Goal: Task Accomplishment & Management: Manage account settings

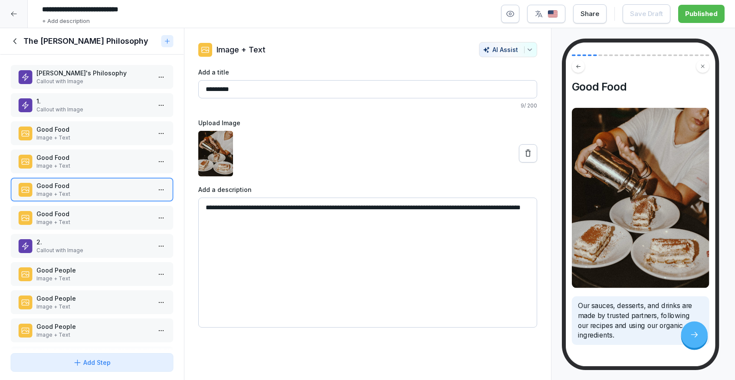
click at [11, 16] on icon at bounding box center [13, 13] width 7 height 7
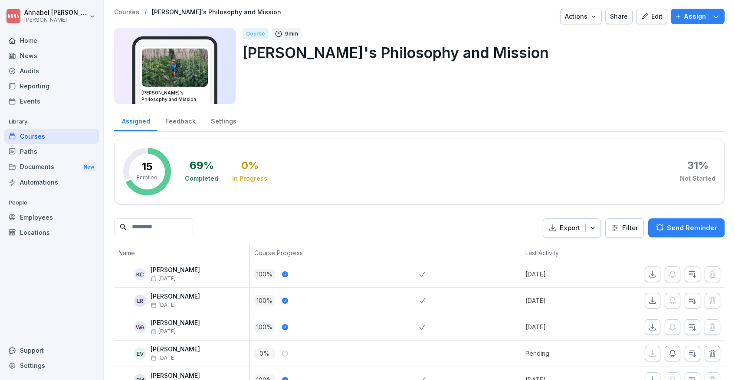
click at [29, 41] on div "Home" at bounding box center [51, 40] width 95 height 15
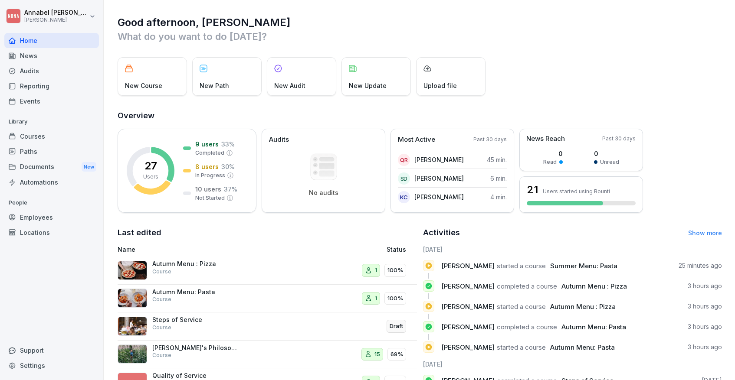
scroll to position [56, 0]
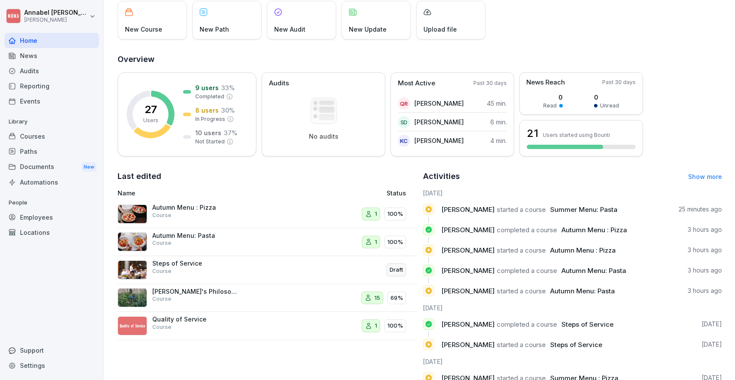
click at [175, 210] on p "Autumn Menu : Pizza" at bounding box center [195, 208] width 87 height 8
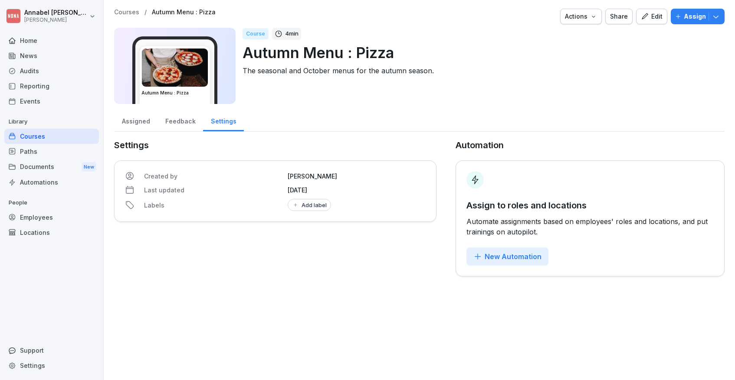
click at [661, 20] on div "Edit" at bounding box center [652, 17] width 22 height 10
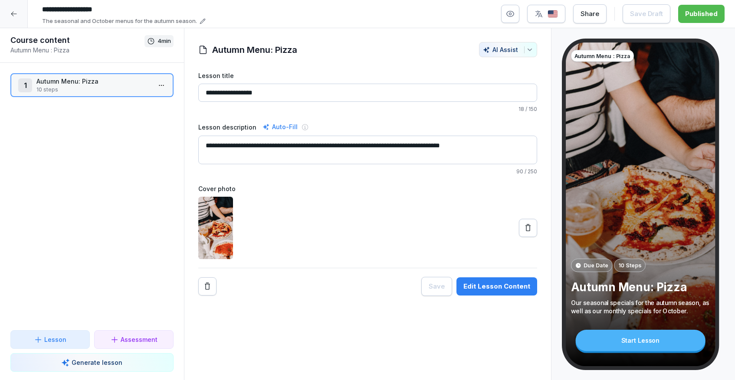
click at [499, 292] on button "Edit Lesson Content" at bounding box center [496, 287] width 81 height 18
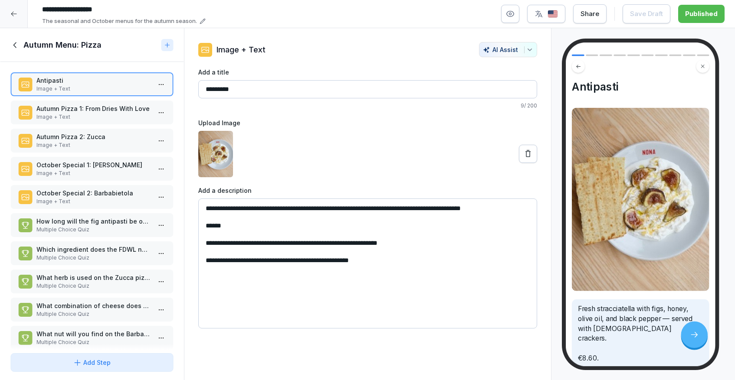
click at [590, 14] on div "Share" at bounding box center [589, 14] width 19 height 10
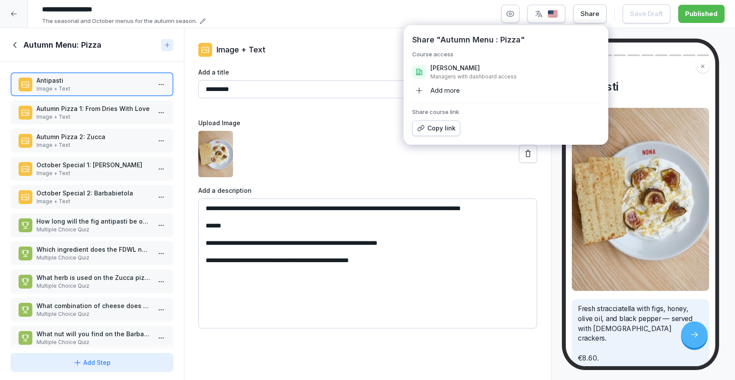
click at [373, 24] on div "**********" at bounding box center [381, 13] width 686 height 23
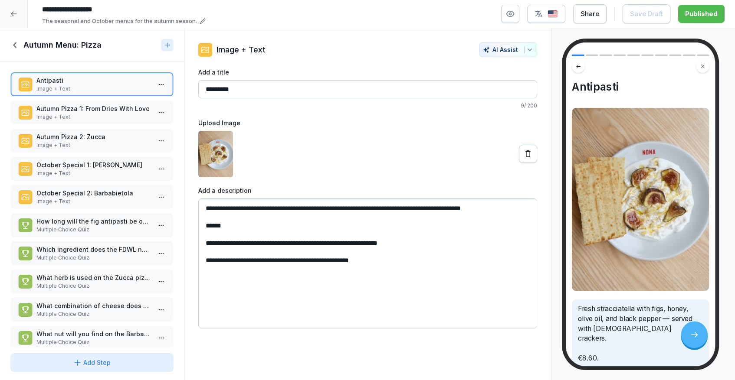
click at [14, 13] on icon at bounding box center [13, 13] width 7 height 7
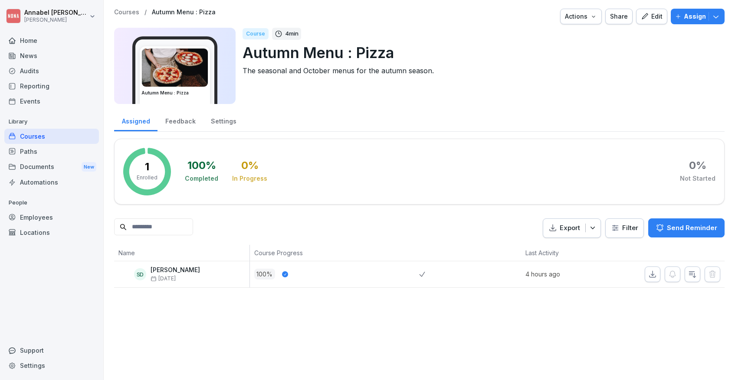
click at [693, 16] on p "Assign" at bounding box center [695, 17] width 22 height 10
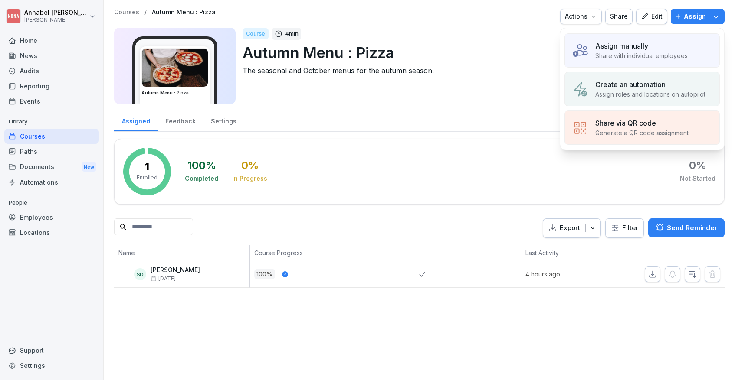
click at [646, 44] on p "Assign manually" at bounding box center [621, 46] width 53 height 10
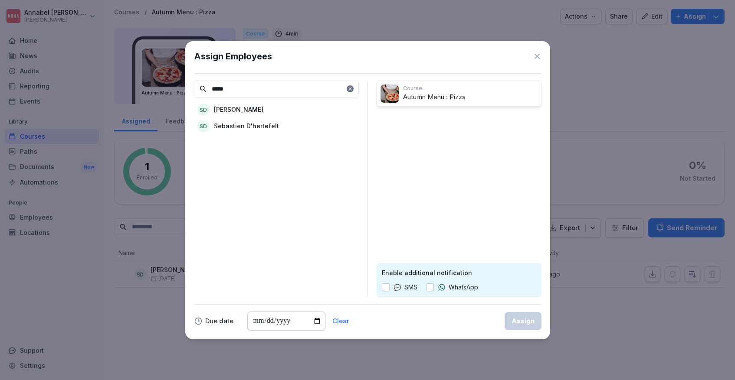
type input "*****"
click at [261, 105] on p "Sebastian Dupont" at bounding box center [238, 109] width 49 height 9
click at [524, 324] on div "Assign" at bounding box center [522, 322] width 23 height 10
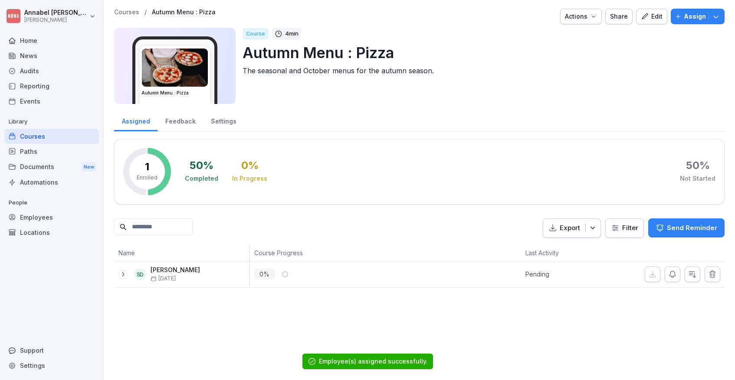
click at [56, 131] on div "Courses" at bounding box center [51, 136] width 95 height 15
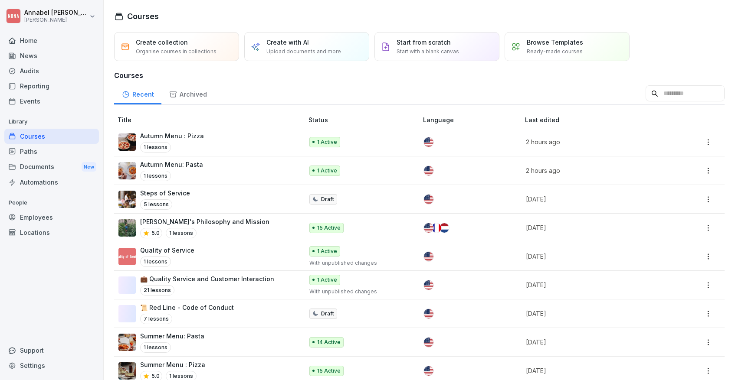
click at [193, 166] on p "Autumn Menu: Pasta" at bounding box center [171, 164] width 63 height 9
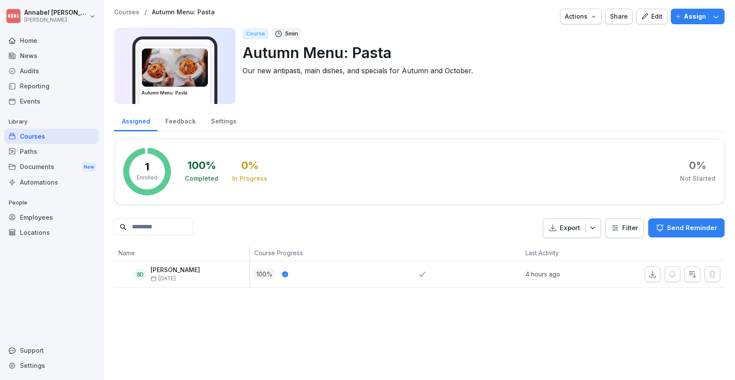
click at [33, 136] on div "Courses" at bounding box center [51, 136] width 95 height 15
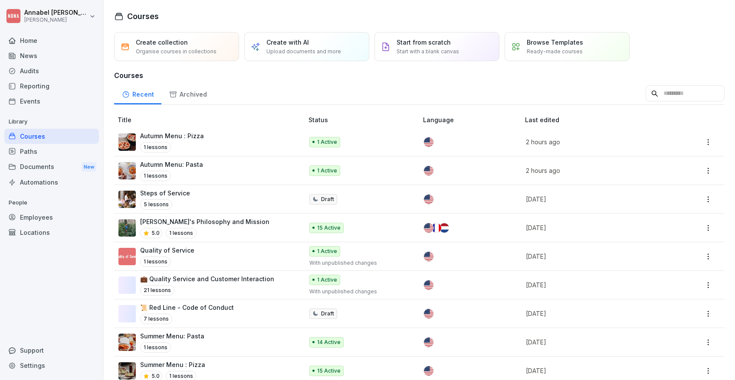
click at [183, 134] on p "Autumn Menu : Pizza" at bounding box center [172, 135] width 64 height 9
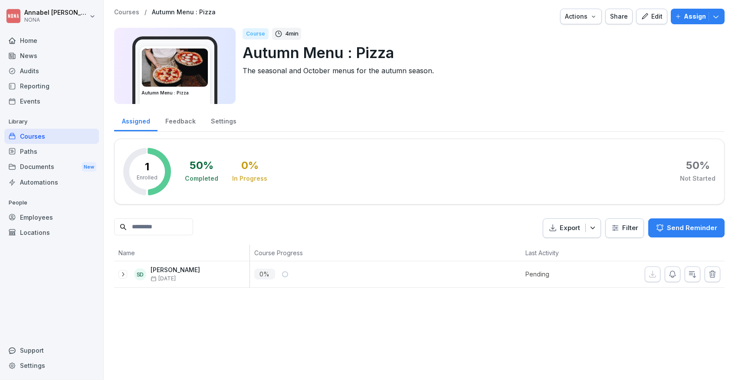
click at [656, 13] on div "Edit" at bounding box center [652, 17] width 22 height 10
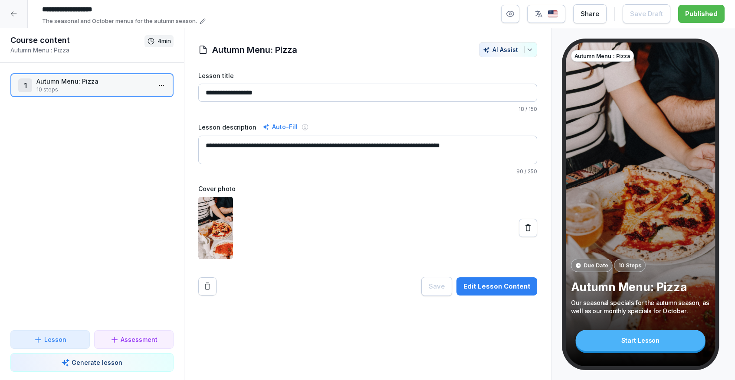
click at [530, 229] on icon at bounding box center [527, 228] width 9 height 9
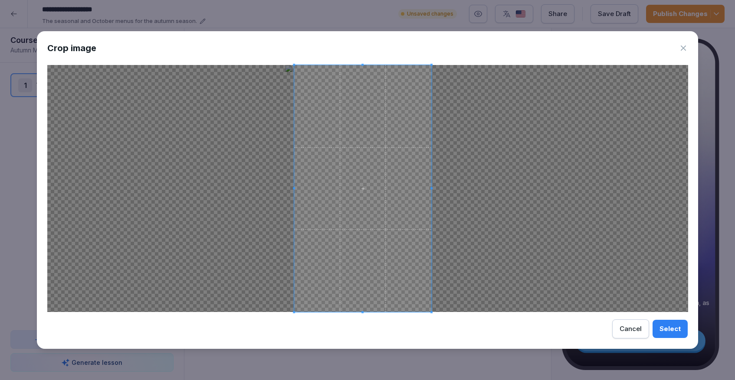
click at [366, 228] on span at bounding box center [362, 188] width 137 height 247
click at [388, 233] on span at bounding box center [363, 188] width 137 height 247
click at [679, 331] on div "Select" at bounding box center [669, 329] width 21 height 10
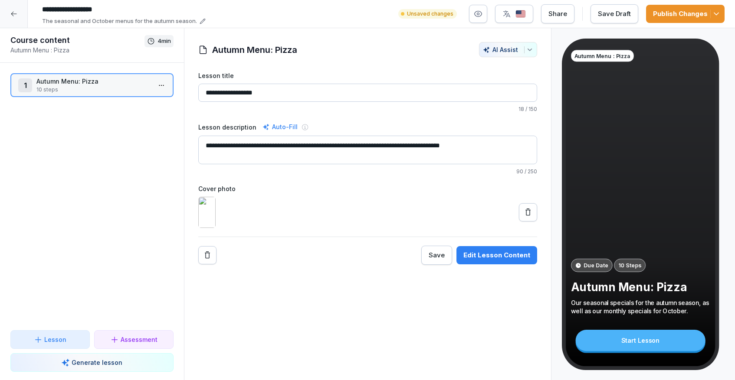
click at [607, 14] on div "Save Draft" at bounding box center [614, 14] width 33 height 10
click at [663, 13] on div "Publish Changes" at bounding box center [685, 14] width 65 height 10
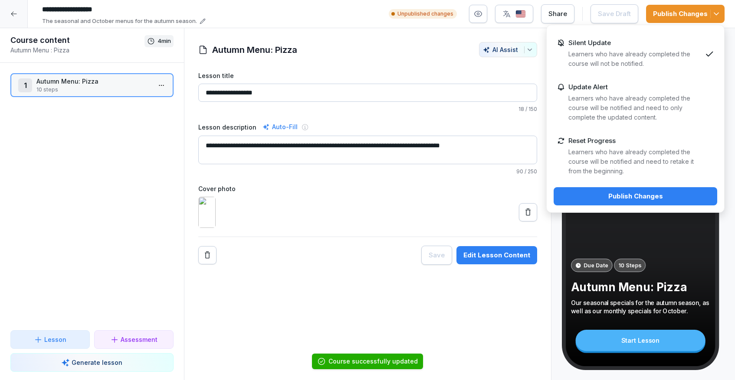
click at [620, 197] on div "Publish Changes" at bounding box center [635, 197] width 150 height 10
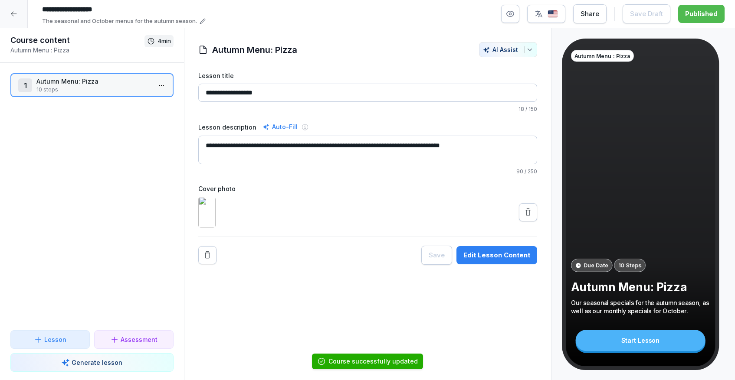
click at [160, 85] on html "**********" at bounding box center [367, 190] width 735 height 380
click at [136, 99] on div "Edit steps" at bounding box center [129, 103] width 74 height 16
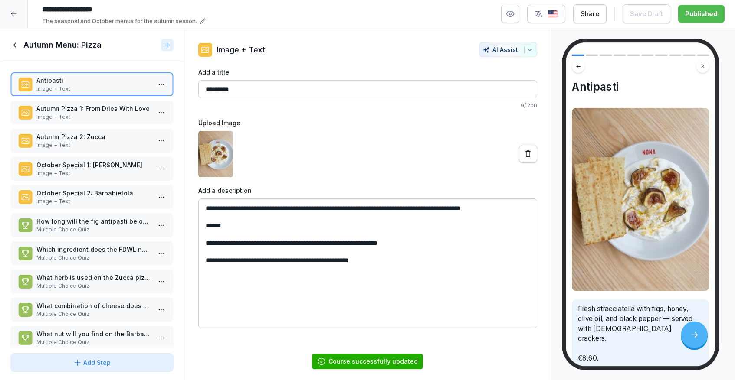
click at [112, 112] on p "Autumn Pizza 1: From Dries With Love" at bounding box center [93, 108] width 114 height 9
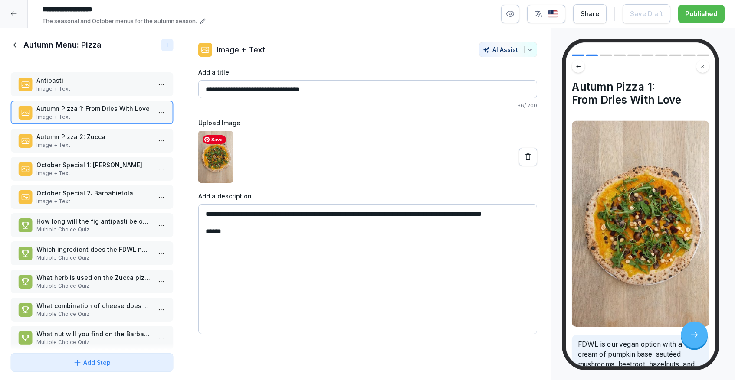
click at [226, 160] on img at bounding box center [215, 157] width 35 height 52
click at [214, 160] on img at bounding box center [215, 157] width 35 height 52
click at [222, 167] on img at bounding box center [215, 157] width 35 height 52
click at [217, 166] on img at bounding box center [215, 157] width 35 height 52
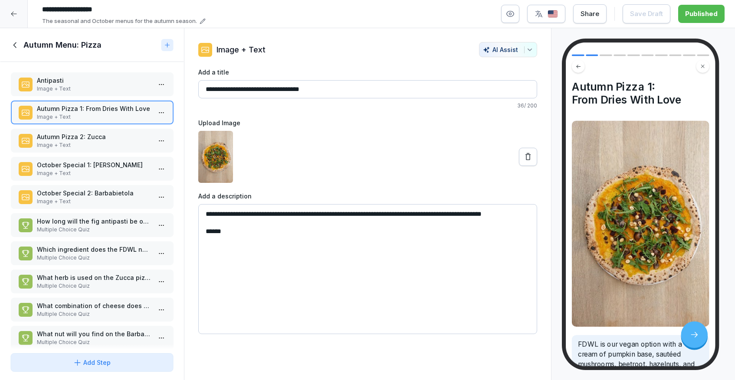
click at [35, 134] on div "Autumn Pizza 2: Zucca Image + Text" at bounding box center [91, 140] width 147 height 17
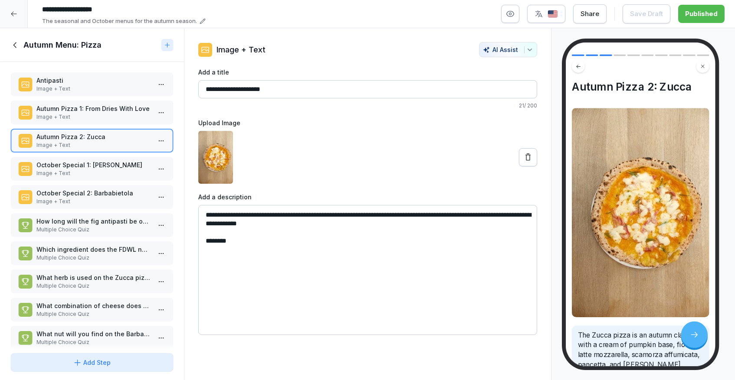
click at [274, 215] on textarea "**********" at bounding box center [367, 270] width 339 height 130
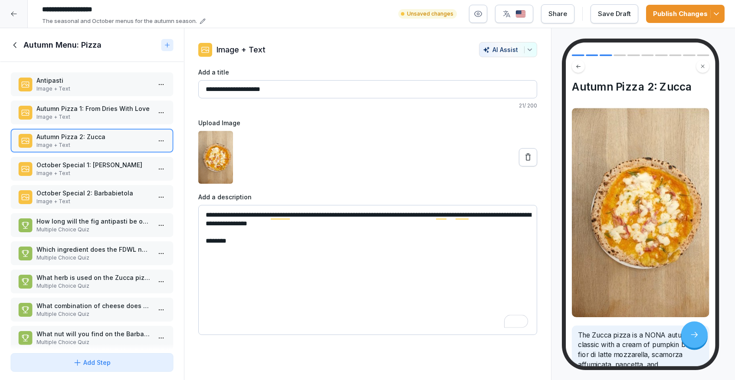
click at [317, 285] on textarea "**********" at bounding box center [367, 270] width 339 height 130
type textarea "**********"
click at [631, 164] on img at bounding box center [639, 212] width 137 height 209
click at [79, 114] on p "Image + Text" at bounding box center [93, 117] width 114 height 8
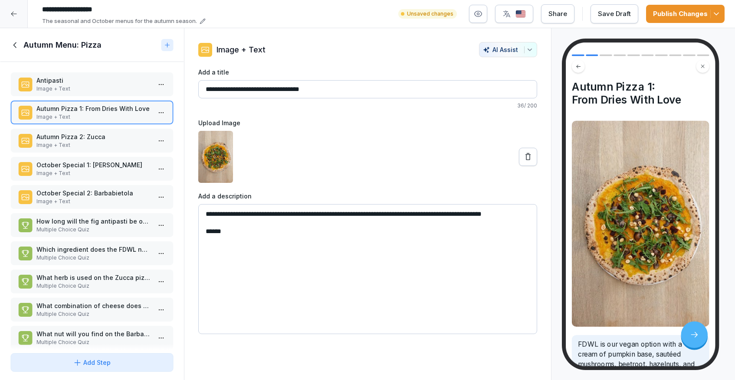
click at [536, 159] on button at bounding box center [528, 157] width 18 height 18
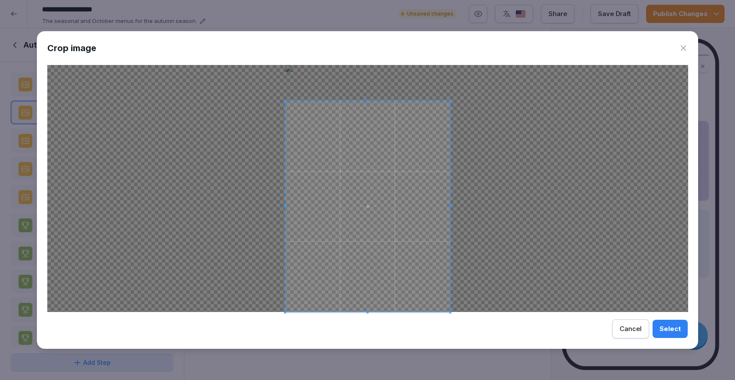
click at [367, 100] on span at bounding box center [367, 101] width 2 height 2
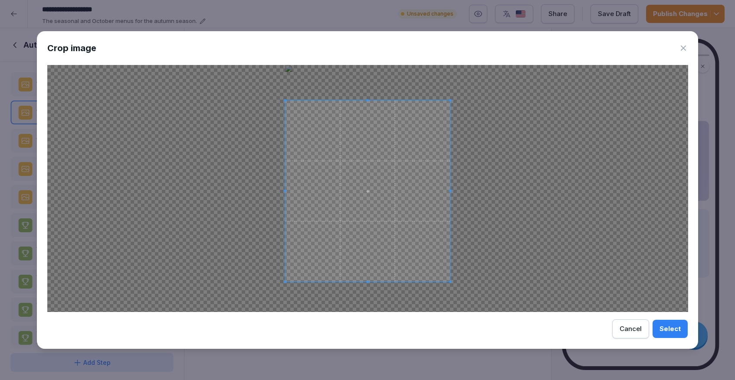
click at [367, 282] on span at bounding box center [367, 282] width 2 height 2
click at [290, 279] on span at bounding box center [289, 278] width 2 height 2
click at [666, 329] on div "Select" at bounding box center [669, 329] width 21 height 10
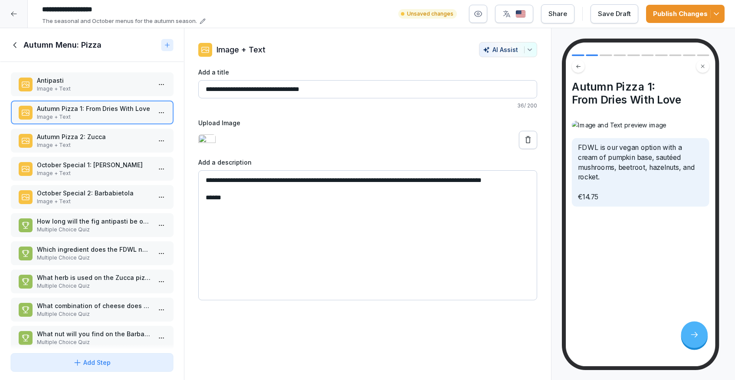
click at [71, 138] on p "Autumn Pizza 2: Zucca" at bounding box center [93, 136] width 114 height 9
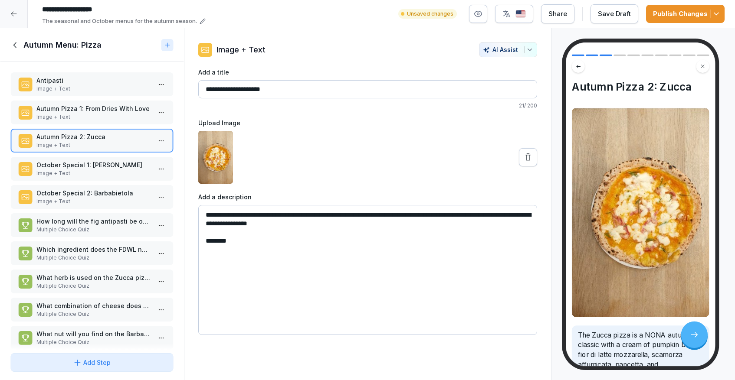
click at [519, 154] on button at bounding box center [528, 157] width 18 height 18
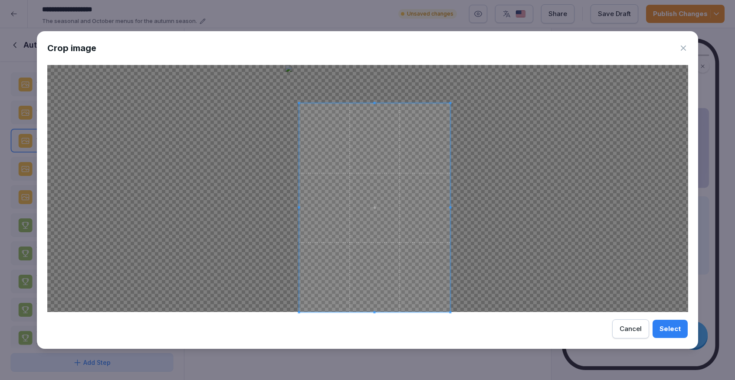
click at [298, 103] on span at bounding box center [299, 103] width 2 height 2
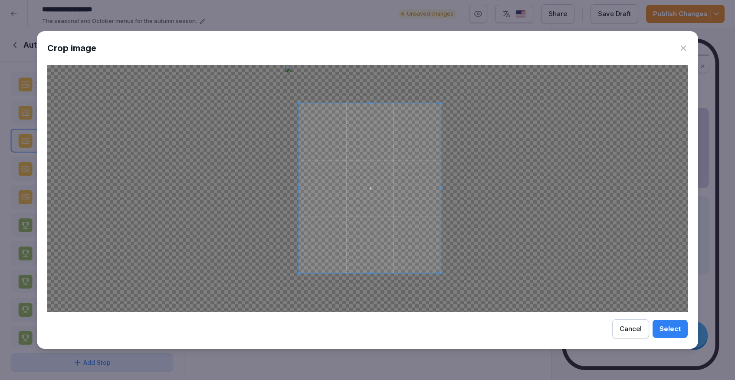
click at [440, 273] on span at bounding box center [441, 273] width 2 height 2
click at [671, 328] on div "Select" at bounding box center [669, 329] width 21 height 10
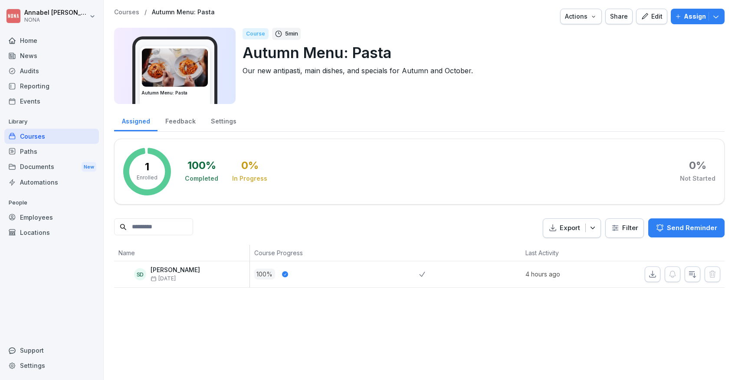
click at [684, 14] on div "Assign" at bounding box center [697, 17] width 45 height 10
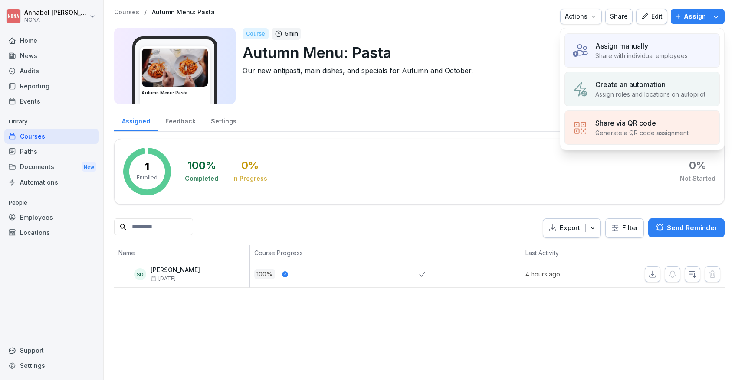
click at [656, 51] on p "Share with individual employees" at bounding box center [641, 55] width 92 height 9
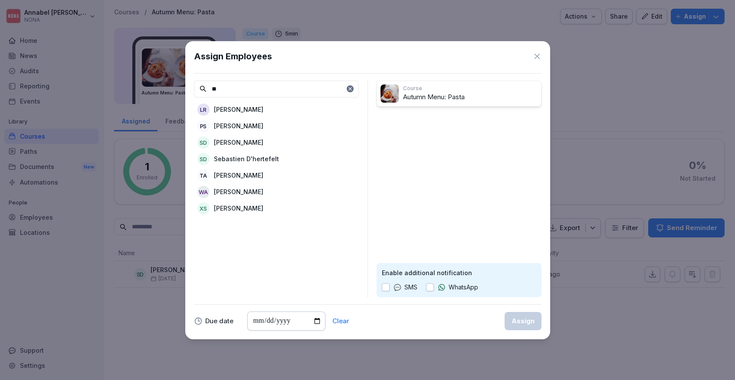
type input "**"
click at [252, 141] on p "[PERSON_NAME]" at bounding box center [238, 142] width 49 height 9
click at [521, 317] on div "Assign" at bounding box center [522, 322] width 23 height 10
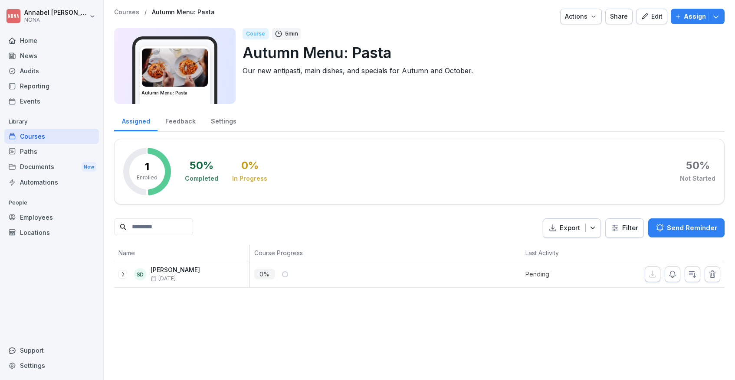
click at [652, 16] on div "Edit" at bounding box center [652, 17] width 22 height 10
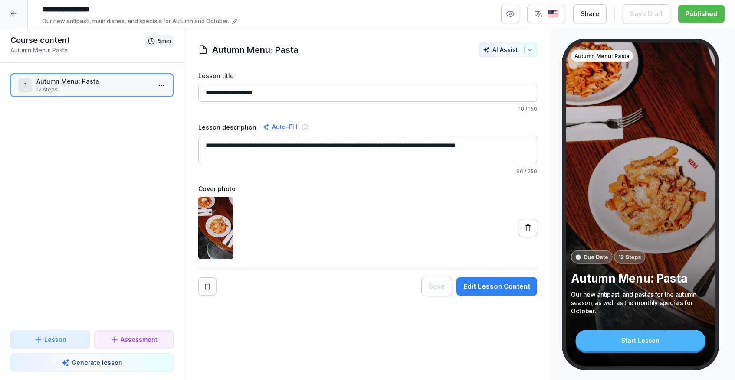
click at [162, 85] on html "**********" at bounding box center [367, 190] width 735 height 380
click at [526, 226] on html "**********" at bounding box center [367, 190] width 735 height 380
click at [525, 227] on icon at bounding box center [527, 228] width 9 height 9
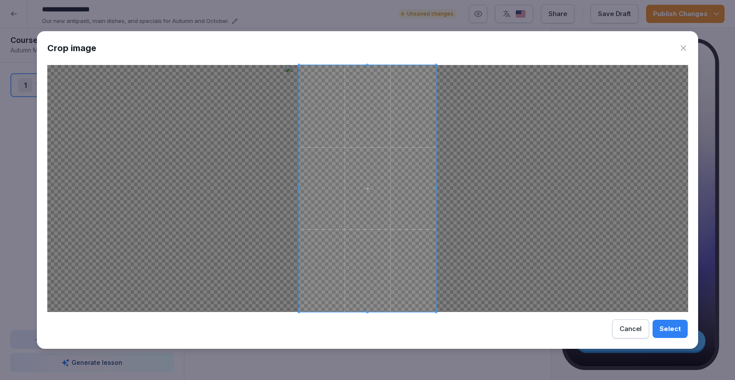
click at [666, 325] on div "Select" at bounding box center [669, 329] width 21 height 10
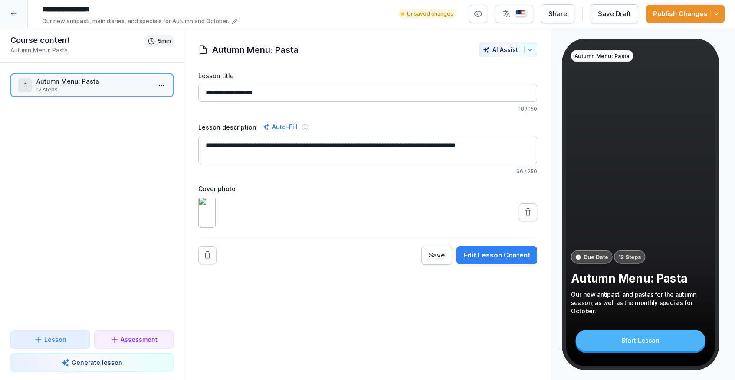
click at [444, 260] on div "Save" at bounding box center [436, 256] width 16 height 10
click at [675, 12] on div "Publish Changes" at bounding box center [685, 14] width 65 height 10
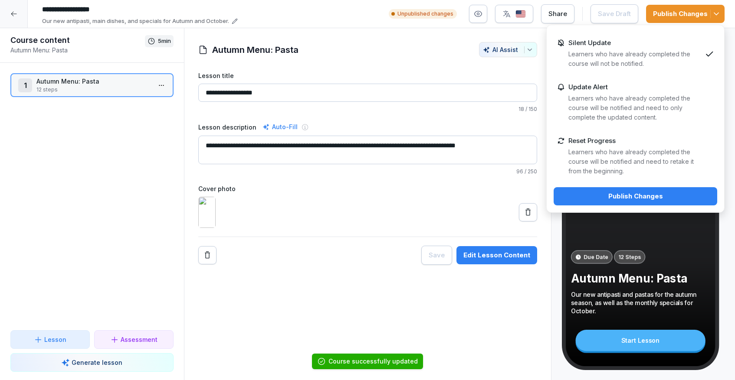
click at [635, 190] on button "Publish Changes" at bounding box center [635, 196] width 164 height 18
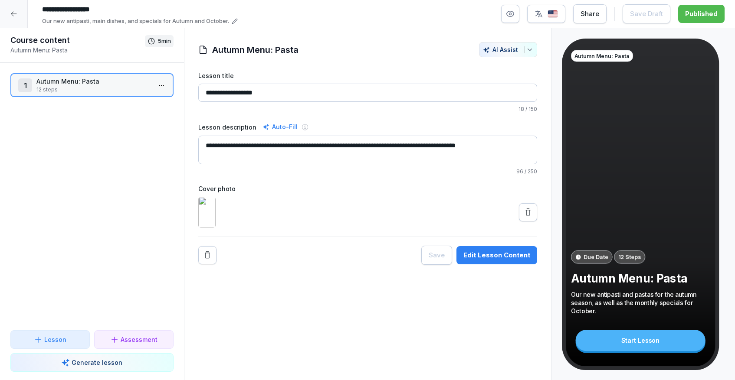
click at [124, 84] on p "Autumn Menu: Pasta" at bounding box center [93, 81] width 114 height 9
click at [161, 85] on html "**********" at bounding box center [367, 190] width 735 height 380
click at [155, 104] on div "Edit steps" at bounding box center [129, 103] width 74 height 16
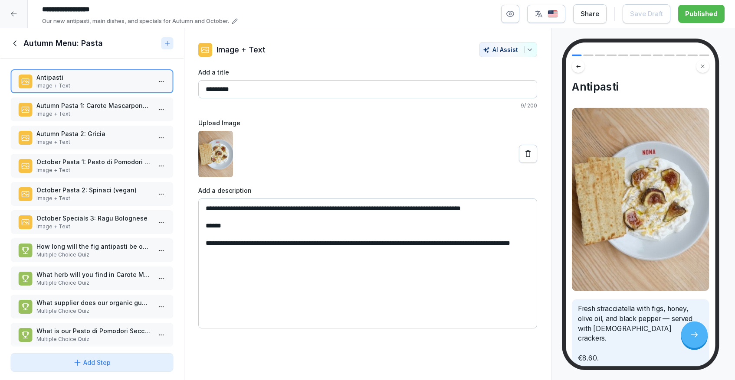
click at [87, 111] on p "Image + Text" at bounding box center [93, 114] width 114 height 8
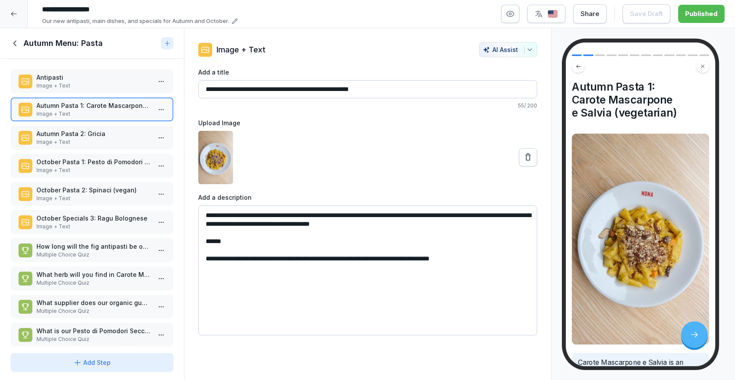
click at [529, 158] on icon at bounding box center [527, 157] width 5 height 7
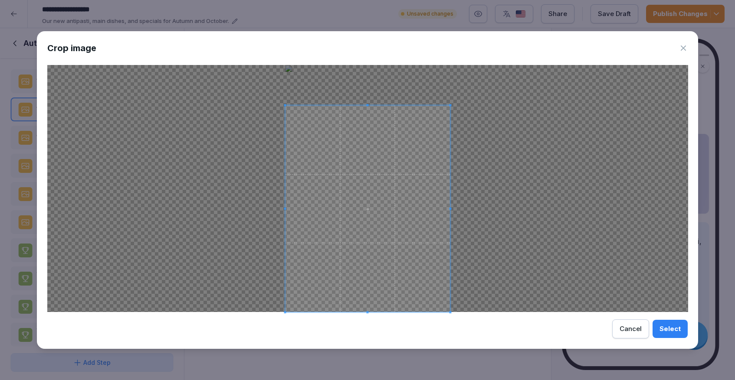
click at [366, 106] on div at bounding box center [367, 209] width 165 height 207
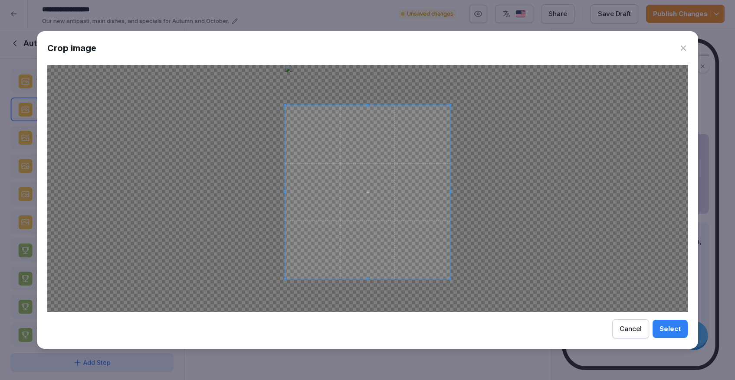
click at [365, 279] on div at bounding box center [367, 192] width 165 height 173
click at [364, 99] on span at bounding box center [367, 99] width 165 height 2
click at [670, 327] on div "Select" at bounding box center [669, 329] width 21 height 10
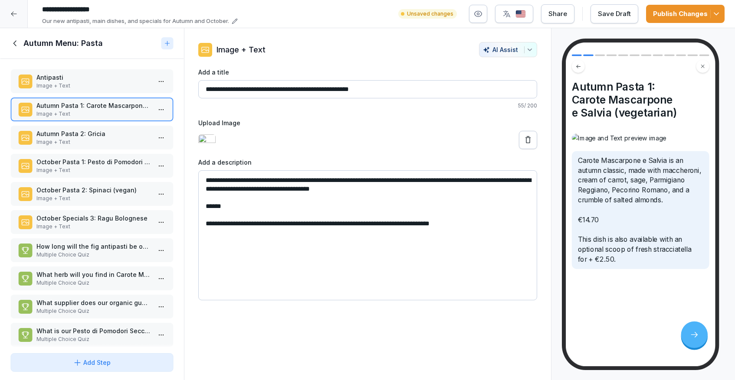
click at [75, 135] on p "Autumn Pasta 2: Gricia" at bounding box center [93, 133] width 114 height 9
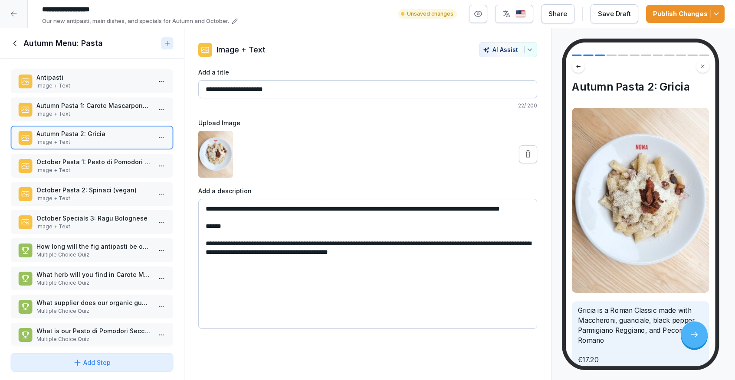
click at [533, 150] on button at bounding box center [528, 154] width 18 height 18
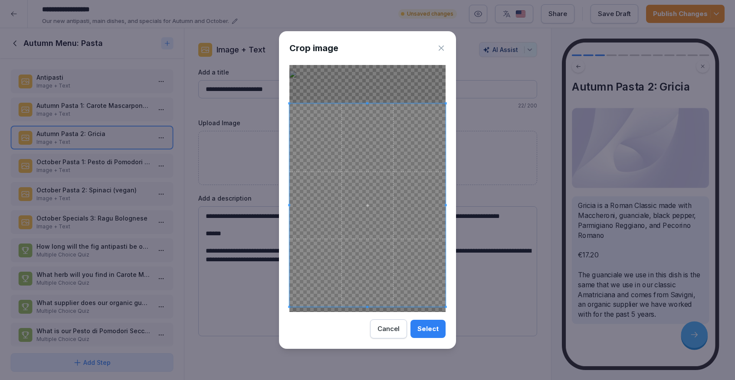
click at [366, 104] on div at bounding box center [367, 205] width 156 height 203
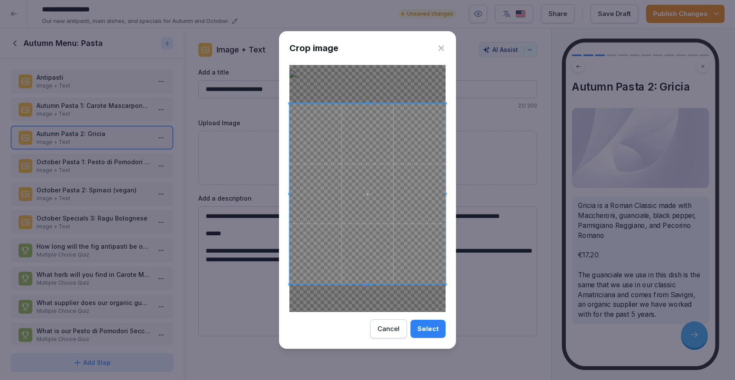
click at [366, 285] on span at bounding box center [367, 285] width 2 height 2
click at [368, 111] on span at bounding box center [367, 110] width 2 height 2
click at [441, 333] on button "Select" at bounding box center [427, 329] width 35 height 18
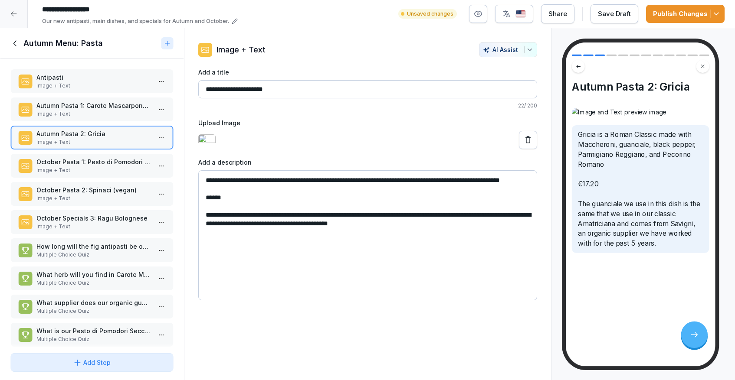
click at [88, 169] on p "Image + Text" at bounding box center [93, 171] width 114 height 8
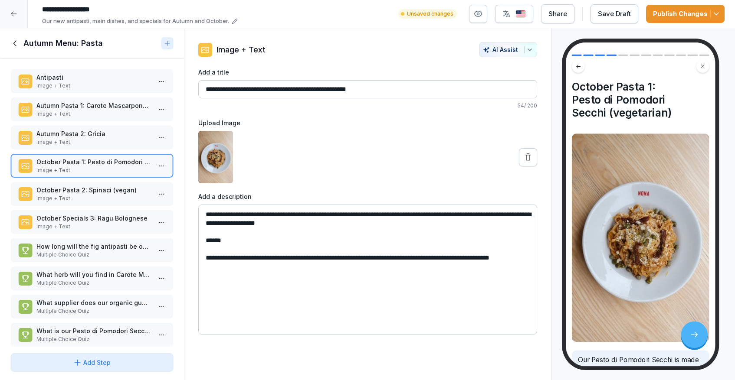
click at [518, 161] on div at bounding box center [367, 157] width 339 height 52
click at [522, 159] on button at bounding box center [528, 157] width 18 height 18
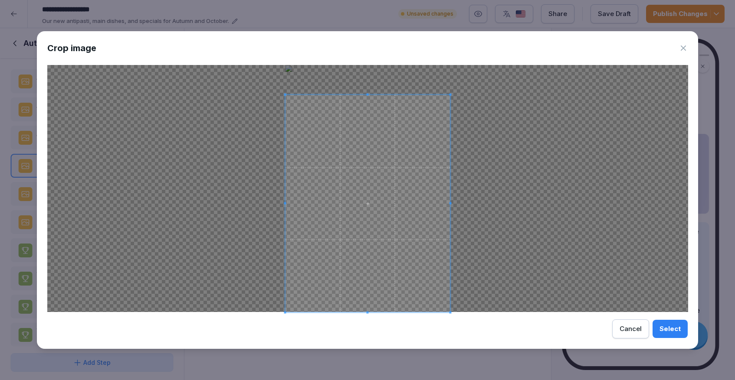
click at [365, 95] on span at bounding box center [367, 95] width 165 height 2
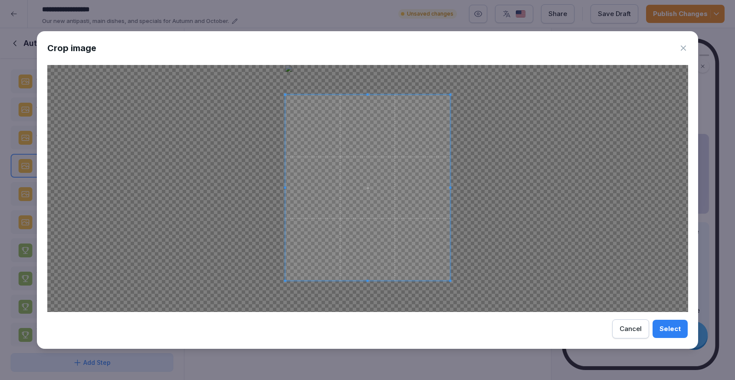
click at [363, 280] on div at bounding box center [367, 188] width 165 height 186
click at [662, 329] on div "Select" at bounding box center [669, 329] width 21 height 10
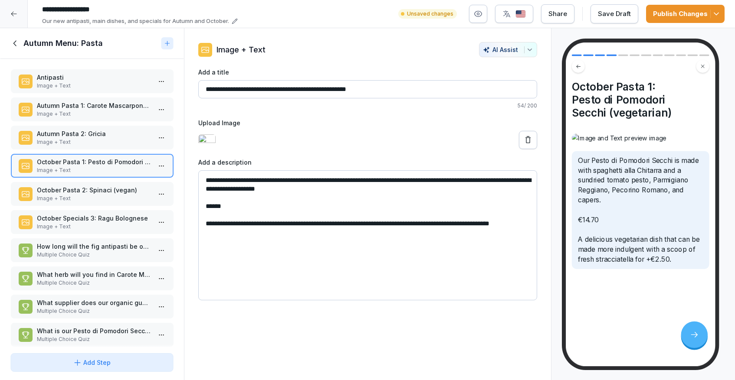
click at [80, 195] on p "Image + Text" at bounding box center [93, 199] width 114 height 8
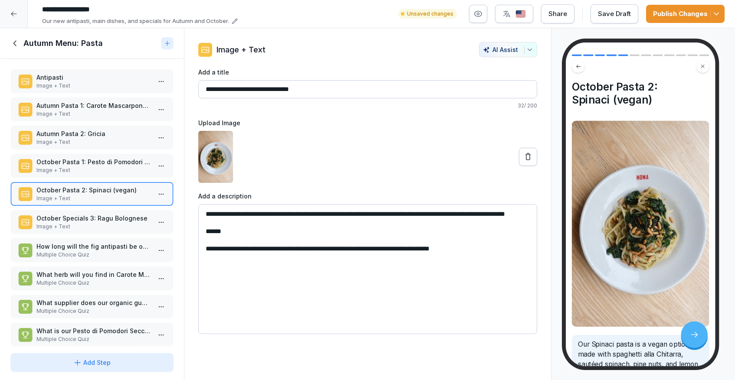
click at [296, 152] on div at bounding box center [367, 157] width 339 height 52
click at [612, 15] on div "Save Draft" at bounding box center [614, 14] width 33 height 10
click at [673, 13] on div "Publish Changes" at bounding box center [685, 14] width 65 height 10
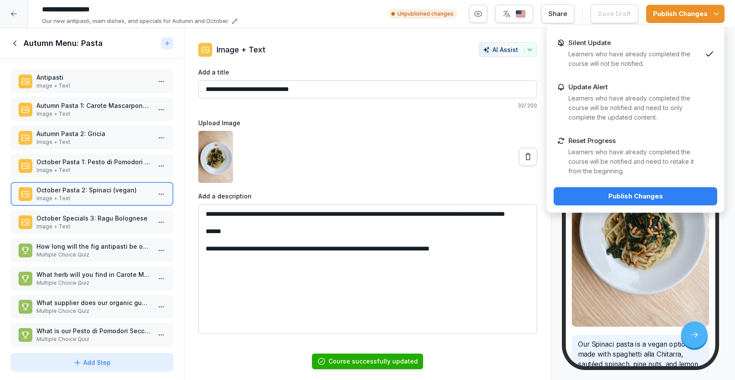
click at [617, 194] on div "Publish Changes" at bounding box center [635, 197] width 150 height 10
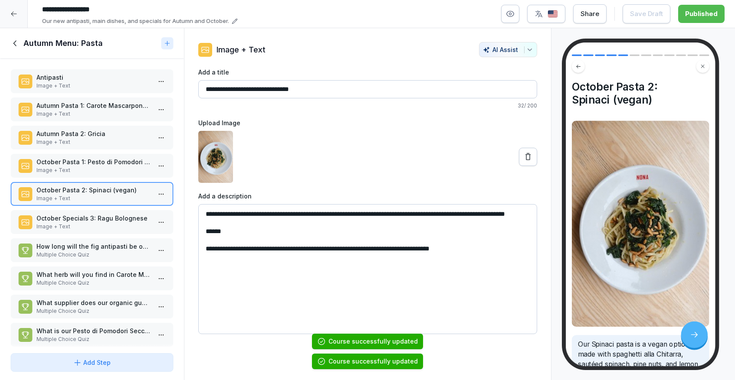
click at [17, 43] on icon at bounding box center [15, 44] width 10 height 10
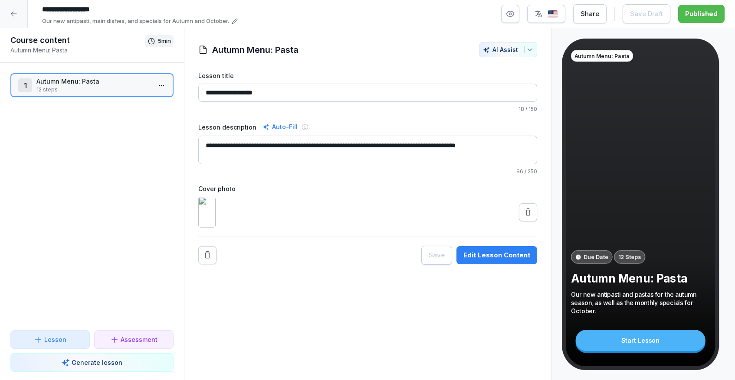
click at [157, 85] on html "**********" at bounding box center [367, 190] width 735 height 380
click at [119, 100] on div "Edit steps" at bounding box center [115, 102] width 39 height 9
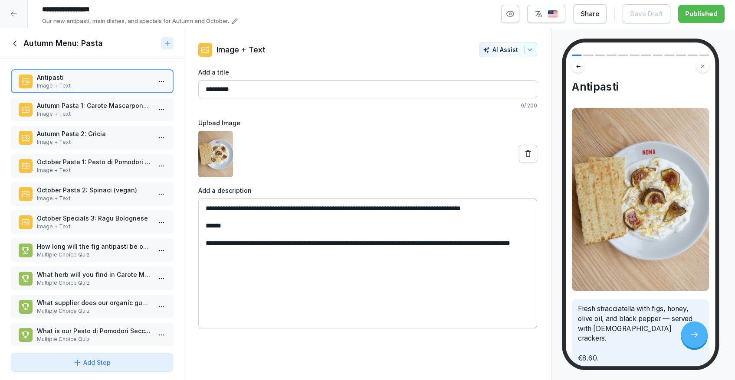
click at [112, 105] on p "Autumn Pasta 1: Carote Mascarpone e Salvia (vegetarian)" at bounding box center [93, 105] width 114 height 9
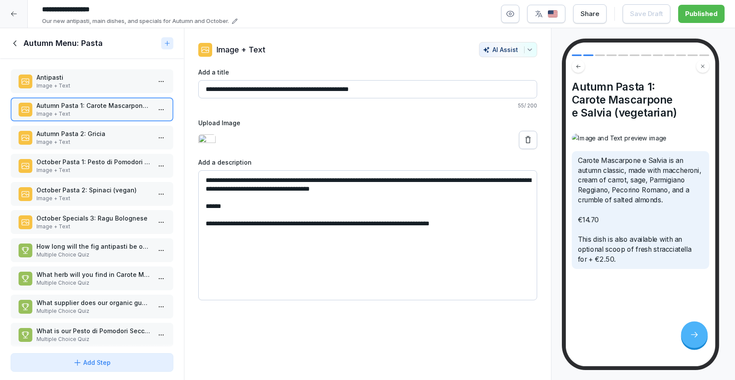
click at [310, 201] on textarea "**********" at bounding box center [367, 235] width 339 height 130
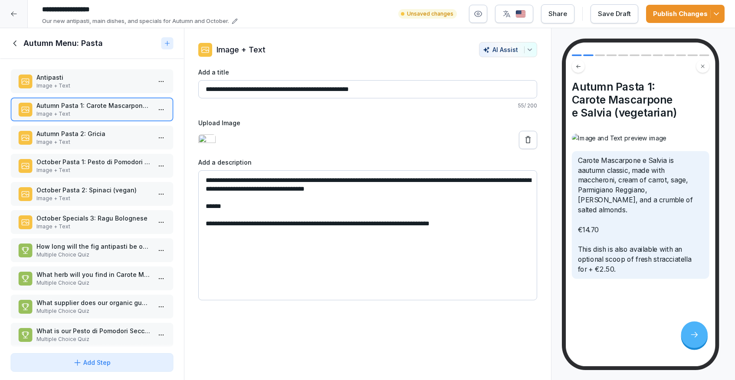
type textarea "**********"
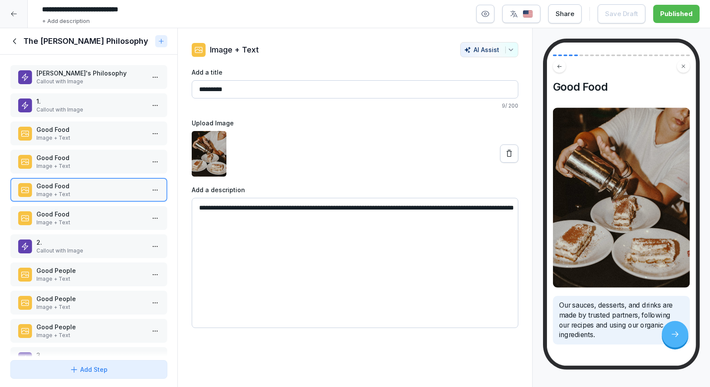
click at [12, 12] on icon at bounding box center [13, 13] width 7 height 7
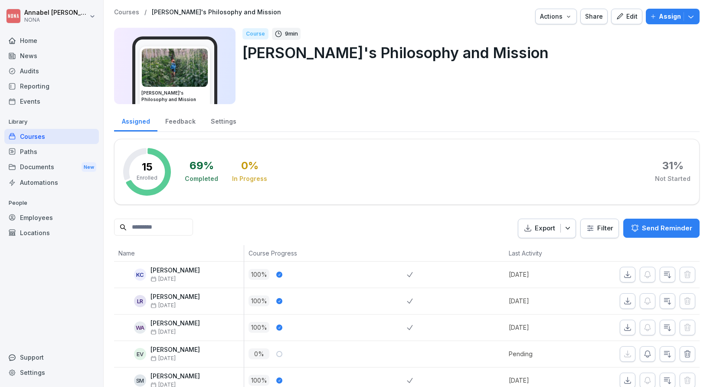
click at [39, 132] on div "Courses" at bounding box center [51, 136] width 95 height 15
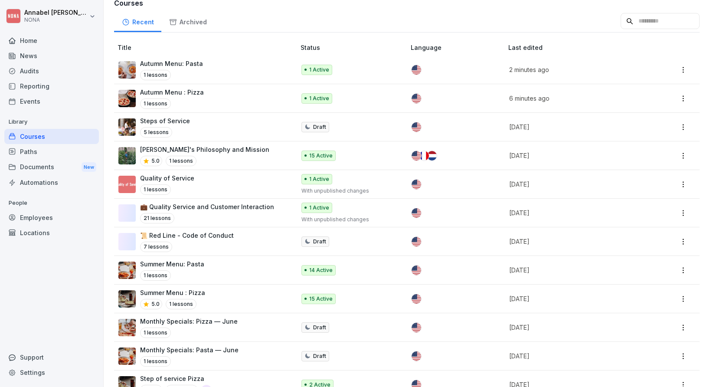
scroll to position [74, 0]
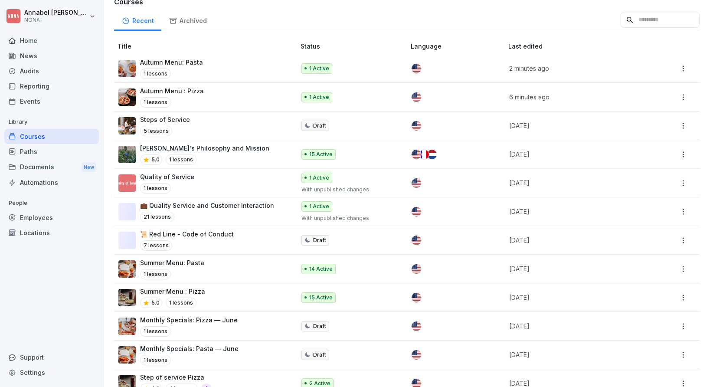
click at [182, 260] on p "Summer Menu: Pasta" at bounding box center [172, 262] width 64 height 9
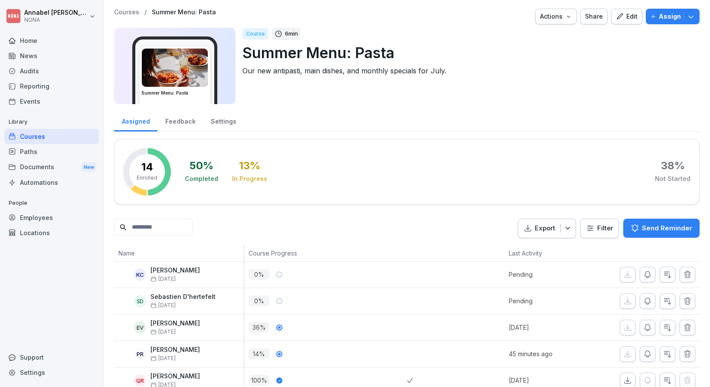
click at [634, 16] on div "Edit" at bounding box center [627, 17] width 22 height 10
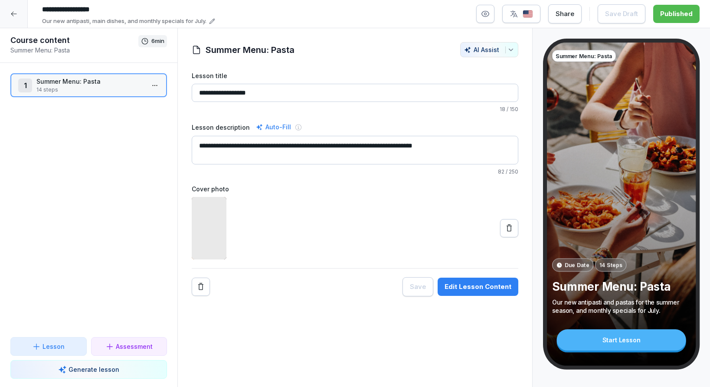
click at [157, 81] on html "**********" at bounding box center [355, 193] width 710 height 387
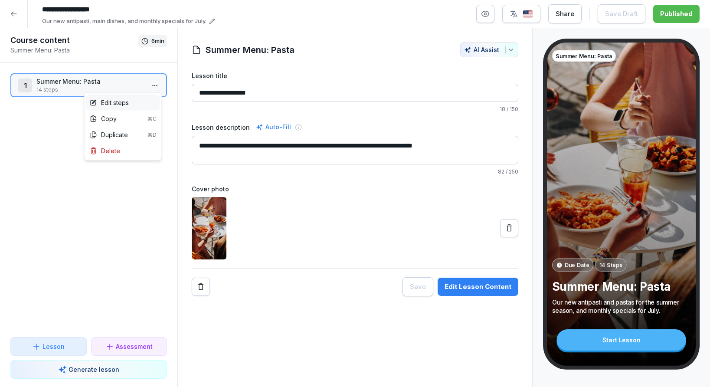
click at [133, 100] on div "Edit steps" at bounding box center [123, 103] width 74 height 16
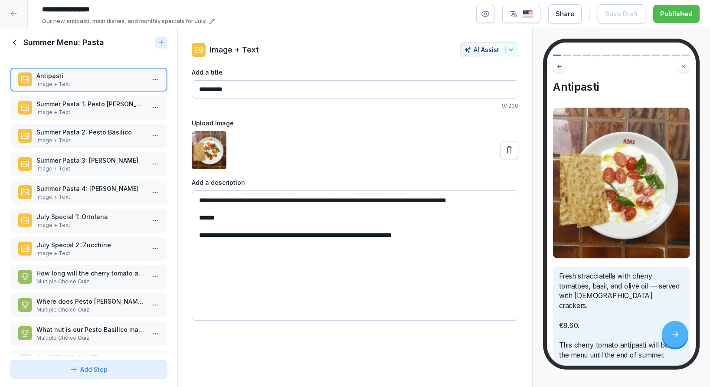
click at [105, 195] on p "Image + Text" at bounding box center [90, 197] width 108 height 8
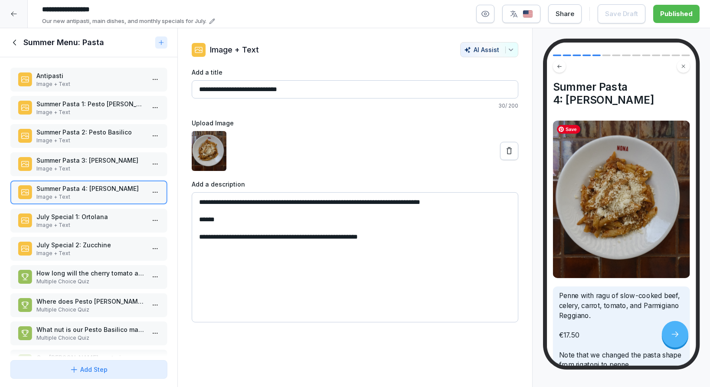
click at [614, 178] on img at bounding box center [621, 199] width 137 height 157
click at [213, 150] on img at bounding box center [209, 151] width 35 height 40
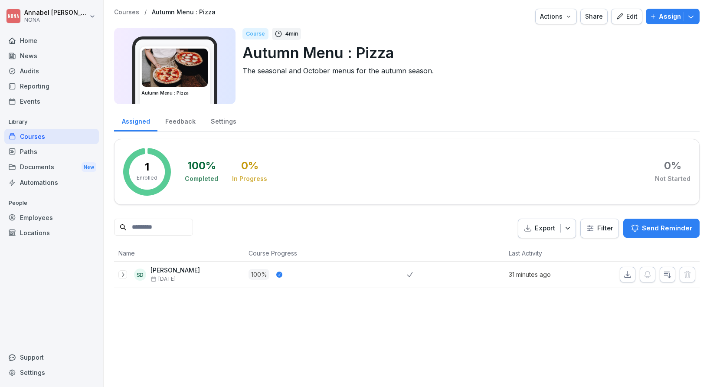
click at [619, 21] on div "Edit" at bounding box center [627, 17] width 22 height 10
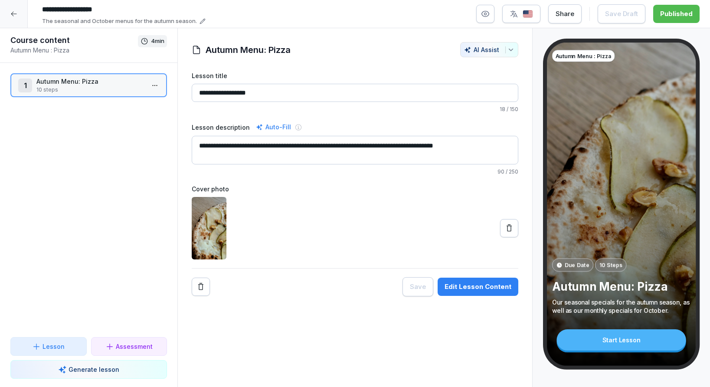
click at [154, 87] on html "**********" at bounding box center [355, 193] width 710 height 387
click at [135, 100] on div "Edit steps" at bounding box center [123, 103] width 74 height 16
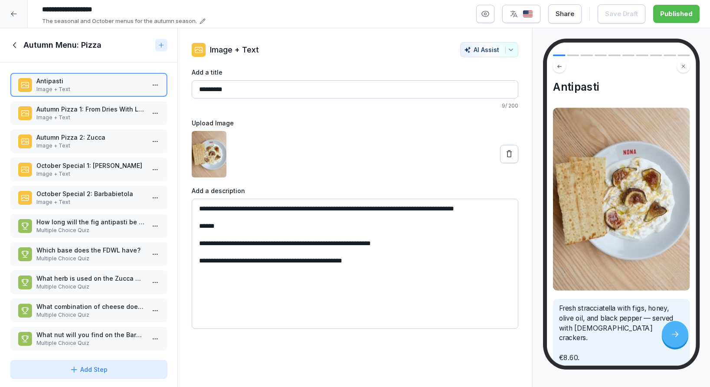
scroll to position [4, 0]
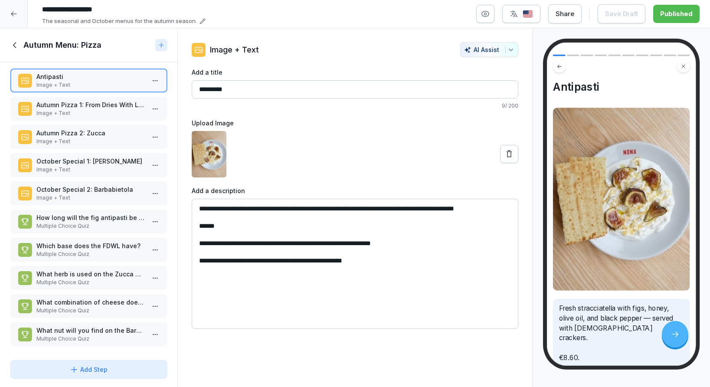
click at [160, 44] on icon at bounding box center [160, 45] width 7 height 7
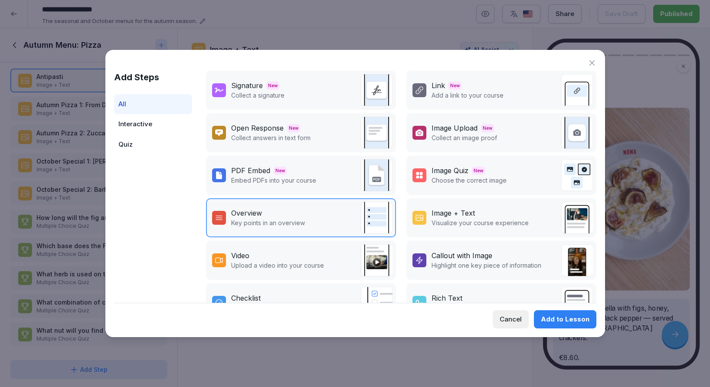
click at [520, 321] on div "Cancel" at bounding box center [511, 319] width 22 height 10
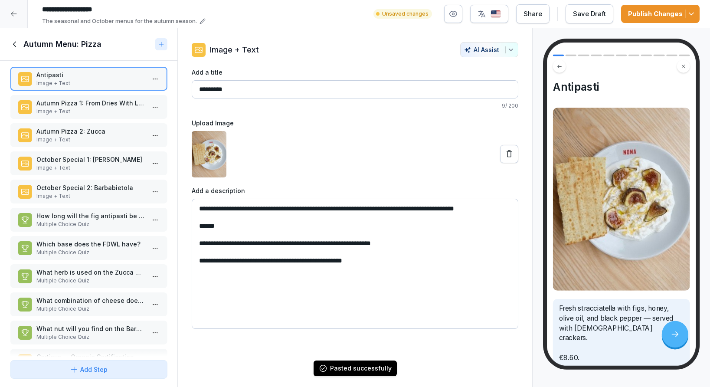
scroll to position [31, 0]
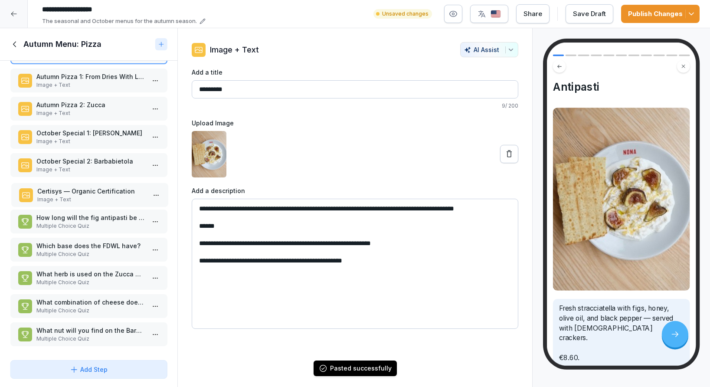
drag, startPoint x: 99, startPoint y: 332, endPoint x: 99, endPoint y: 193, distance: 139.2
click at [99, 193] on p "Certisys — Organic Certification" at bounding box center [91, 190] width 108 height 9
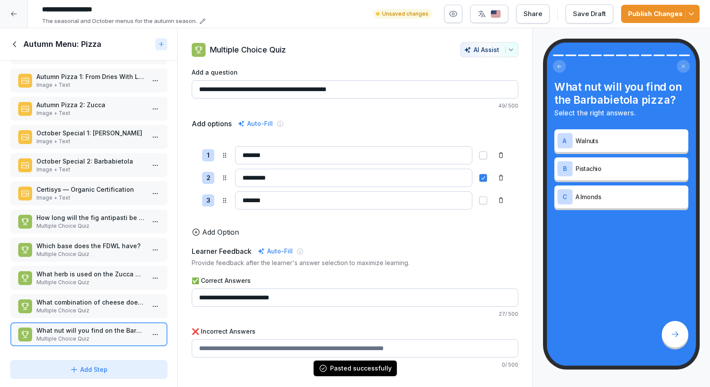
click at [100, 191] on p "Certisys — Organic Certification" at bounding box center [90, 189] width 108 height 9
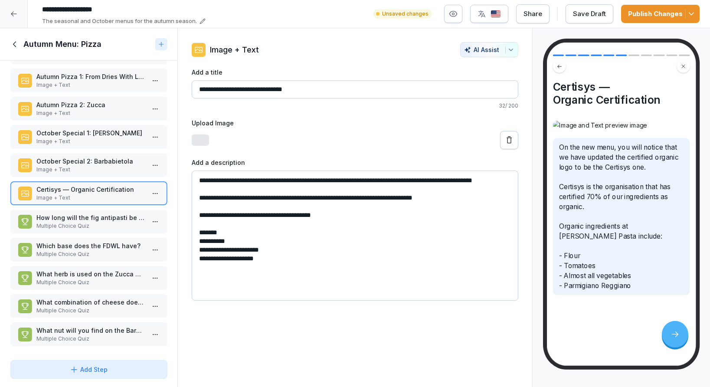
click at [509, 142] on icon at bounding box center [509, 140] width 9 height 9
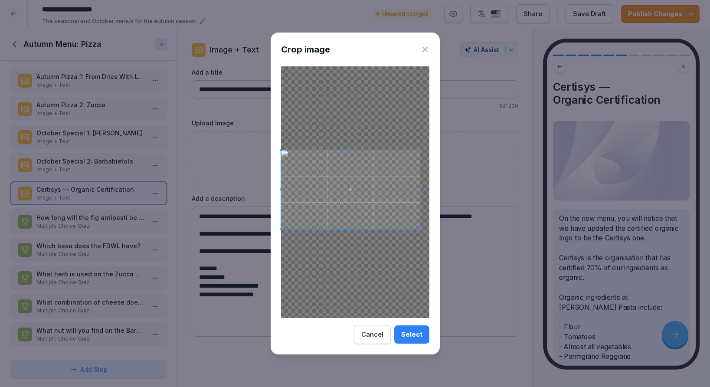
click at [420, 228] on span at bounding box center [420, 229] width 2 height 2
click at [290, 160] on span at bounding box center [290, 189] width 2 height 79
click at [354, 157] on span at bounding box center [355, 158] width 2 height 2
click at [410, 336] on div "Select" at bounding box center [411, 335] width 21 height 10
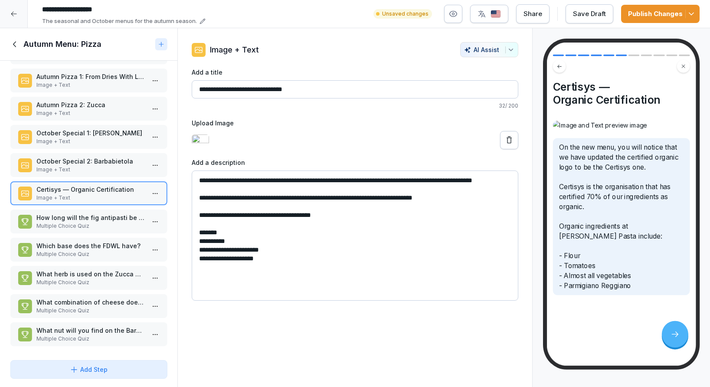
click at [305, 226] on textarea "**********" at bounding box center [355, 235] width 327 height 130
click at [589, 23] on button "Save Draft" at bounding box center [590, 13] width 48 height 19
click at [288, 271] on textarea "**********" at bounding box center [355, 235] width 327 height 130
type textarea "**********"
click at [585, 10] on div "Save Draft" at bounding box center [589, 14] width 33 height 10
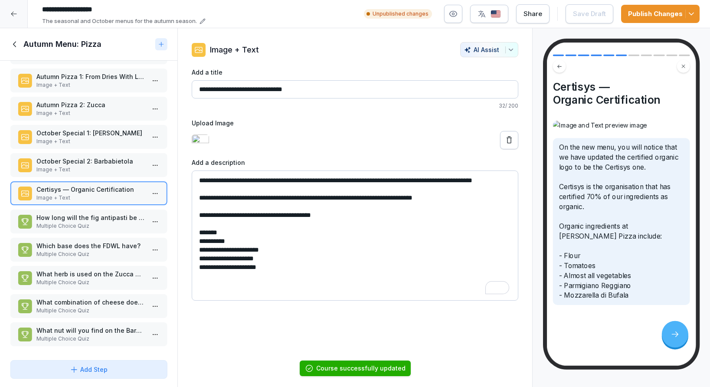
click at [14, 16] on icon at bounding box center [13, 13] width 7 height 7
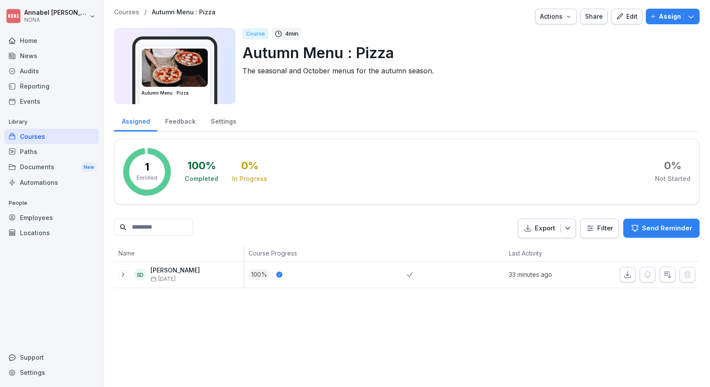
click at [49, 135] on div "Courses" at bounding box center [51, 136] width 95 height 15
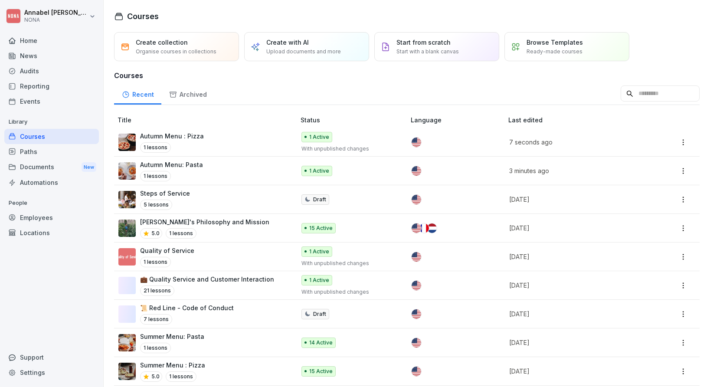
click at [205, 167] on div "Autumn Menu: Pasta 1 lessons" at bounding box center [202, 170] width 168 height 21
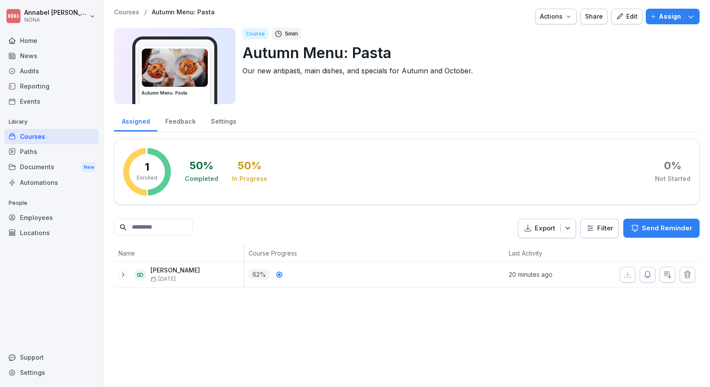
click at [632, 13] on div "Edit" at bounding box center [627, 17] width 22 height 10
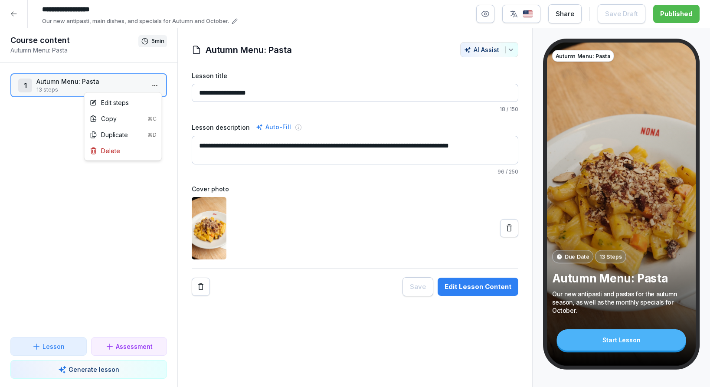
click at [158, 84] on html "**********" at bounding box center [355, 193] width 710 height 387
click at [127, 101] on div "Edit steps" at bounding box center [109, 102] width 39 height 9
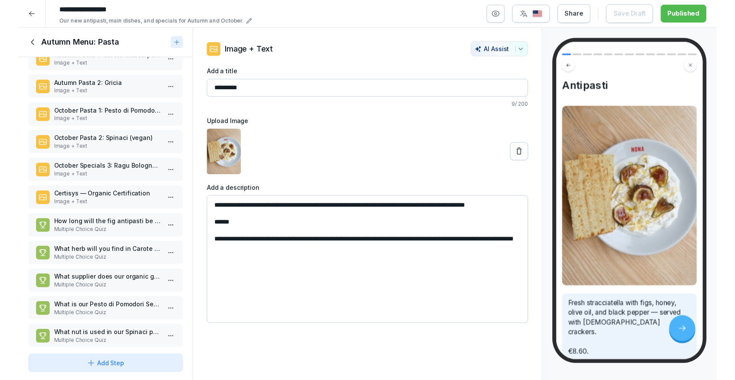
scroll to position [85, 0]
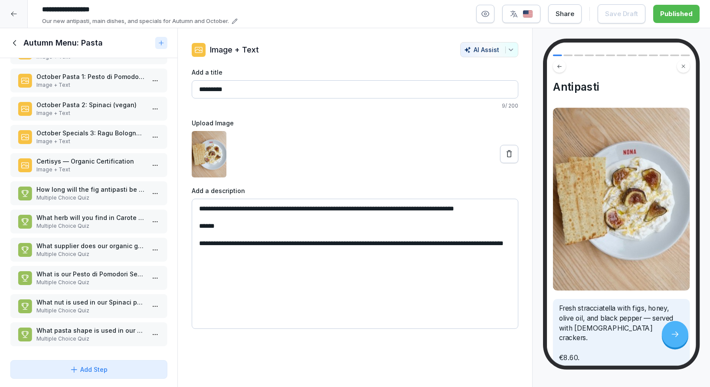
click at [98, 167] on p "Image + Text" at bounding box center [90, 170] width 108 height 8
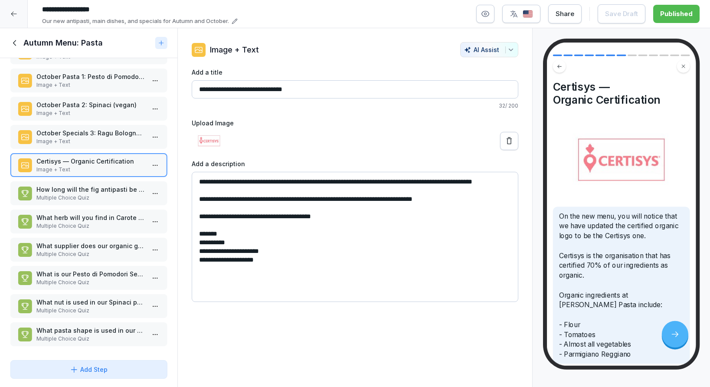
click at [287, 268] on textarea "**********" at bounding box center [355, 237] width 327 height 130
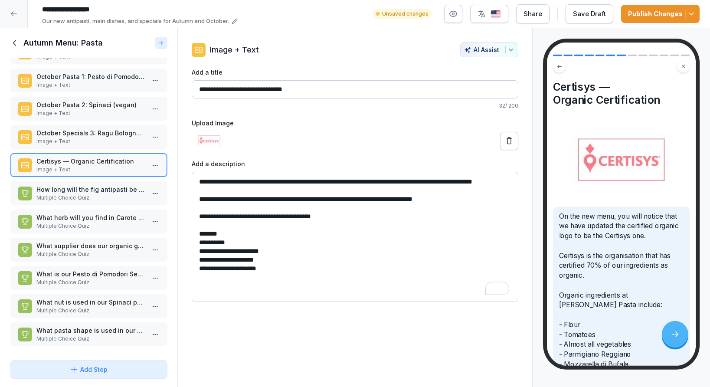
type textarea "**********"
click at [595, 10] on div "Save Draft" at bounding box center [589, 14] width 33 height 10
click at [655, 13] on div "Publish Changes" at bounding box center [660, 14] width 65 height 10
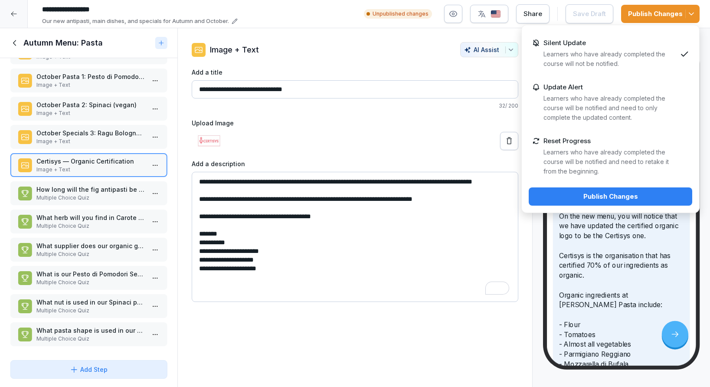
click at [620, 200] on div "Publish Changes" at bounding box center [611, 197] width 150 height 10
